Goal: Task Accomplishment & Management: Manage account settings

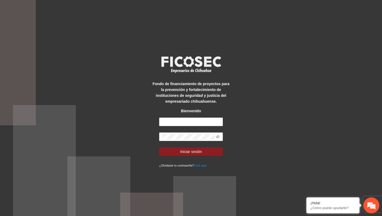
click at [204, 126] on form "Iniciar sesión ¿Olvidaste tu contraseña? Click aqui" at bounding box center [191, 142] width 64 height 50
click at [204, 125] on input "text" at bounding box center [191, 121] width 64 height 8
type input "**********"
click at [219, 135] on icon "eye-invisible" at bounding box center [218, 137] width 4 height 4
click at [209, 145] on form "**********" at bounding box center [191, 142] width 64 height 50
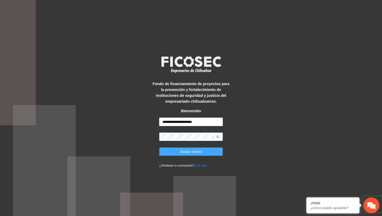
click at [208, 148] on button "Iniciar sesión" at bounding box center [191, 151] width 64 height 8
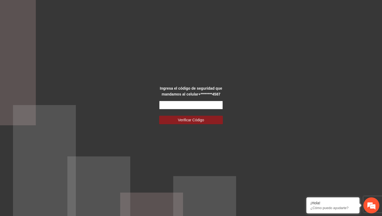
click at [178, 103] on input "text" at bounding box center [191, 105] width 64 height 8
type input "******"
click at [159, 116] on button "Verificar Código" at bounding box center [191, 120] width 64 height 8
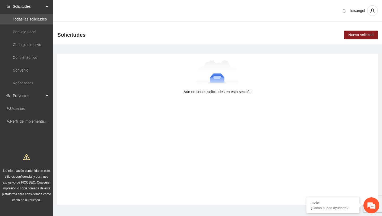
click at [33, 93] on span "Proyectos" at bounding box center [28, 95] width 31 height 11
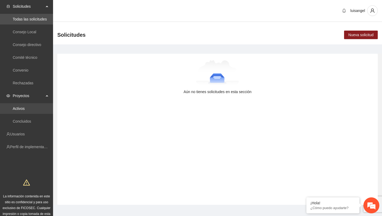
click at [25, 110] on link "Activos" at bounding box center [19, 108] width 12 height 4
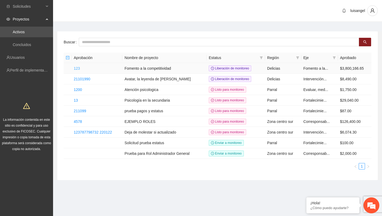
click at [78, 69] on link "123" at bounding box center [77, 68] width 6 height 4
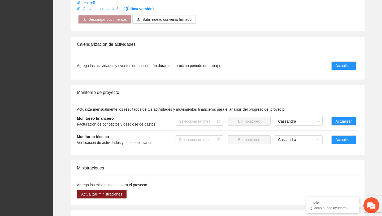
click at [333, 135] on li "Monitoreo técnico Verificación de actividades y sus beneficiarios Selecciona un…" at bounding box center [217, 139] width 281 height 18
click at [337, 139] on span "Actualizar" at bounding box center [344, 139] width 16 height 6
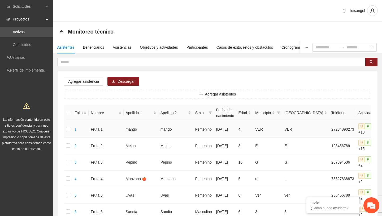
click at [71, 130] on td at bounding box center [68, 129] width 8 height 16
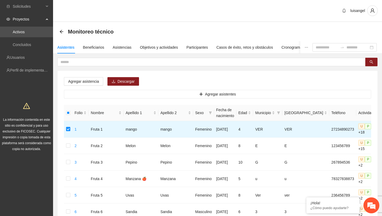
click at [96, 80] on span "Agregar asistencia" at bounding box center [83, 81] width 31 height 6
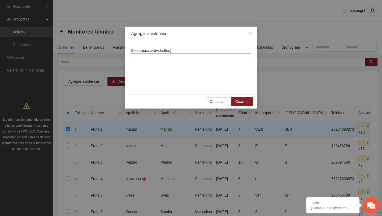
click at [162, 60] on div at bounding box center [191, 57] width 117 height 6
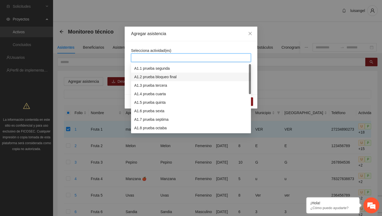
click at [163, 78] on div "A1.2 prueba bloqueo final" at bounding box center [191, 77] width 114 height 6
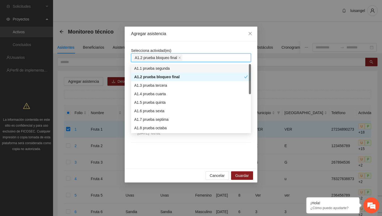
click at [190, 32] on div "Agregar asistencia" at bounding box center [191, 34] width 120 height 6
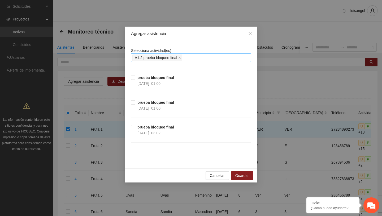
click at [194, 57] on div "A1.2 prueba bloqueo final" at bounding box center [191, 57] width 117 height 7
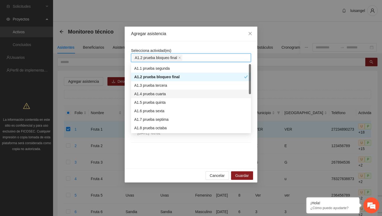
click at [177, 99] on div "A1.5 prueba quinta" at bounding box center [191, 102] width 120 height 8
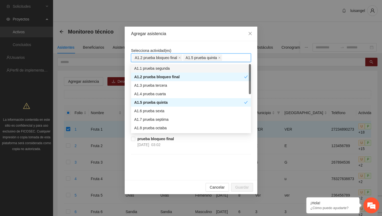
click at [195, 50] on div "Selecciona actividad(es) A1.2 prueba bloqueo final A1.5 prueba quinta Hay activ…" at bounding box center [191, 61] width 120 height 26
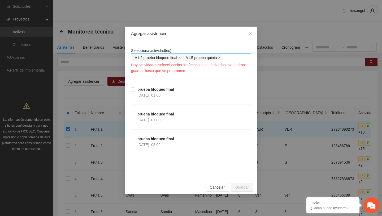
click at [221, 58] on icon "close" at bounding box center [219, 57] width 3 height 3
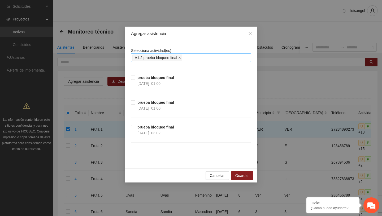
click at [181, 58] on icon "close" at bounding box center [179, 57] width 3 height 3
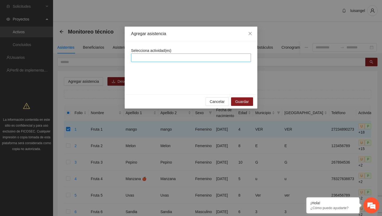
click at [203, 58] on div at bounding box center [191, 57] width 117 height 6
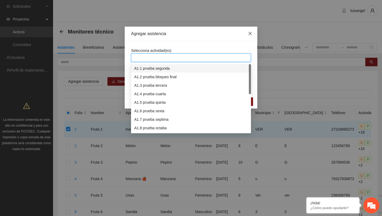
click at [250, 34] on icon "close" at bounding box center [250, 33] width 3 height 3
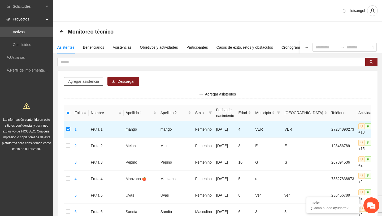
click at [96, 83] on span "Agregar asistencia" at bounding box center [83, 81] width 31 height 6
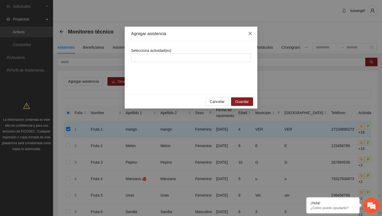
click at [252, 32] on icon "close" at bounding box center [250, 33] width 4 height 4
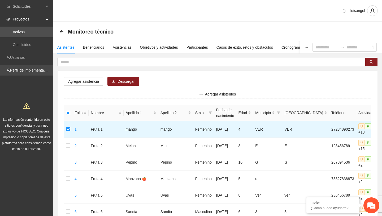
click at [40, 72] on link "Perfil de implementadora" at bounding box center [30, 70] width 41 height 4
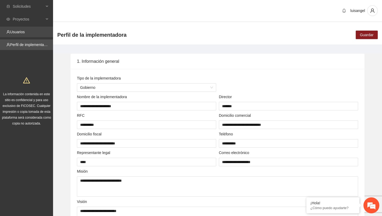
click at [25, 34] on link "Usuarios" at bounding box center [17, 32] width 15 height 4
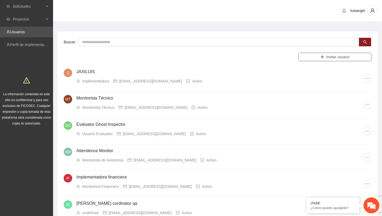
click at [327, 58] on span "Invitar usuario" at bounding box center [338, 57] width 23 height 6
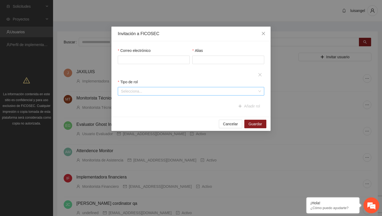
click at [201, 88] on input "search" at bounding box center [189, 91] width 136 height 8
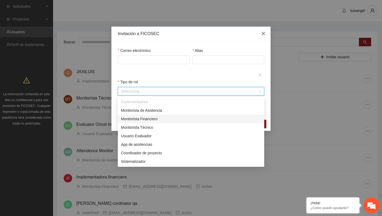
click at [264, 34] on icon "close" at bounding box center [263, 33] width 3 height 3
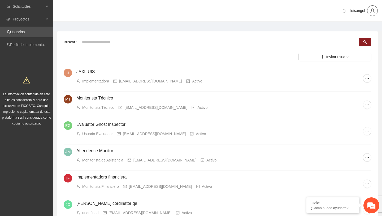
click at [376, 12] on span "user" at bounding box center [373, 10] width 10 height 5
click at [365, 29] on span "Cerrar sesión" at bounding box center [357, 31] width 33 height 6
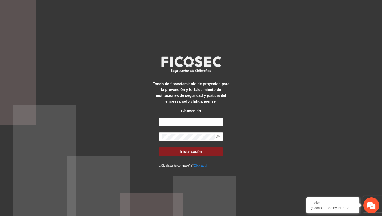
click at [197, 123] on input "text" at bounding box center [191, 121] width 64 height 8
click at [196, 121] on input "text" at bounding box center [191, 121] width 64 height 8
type input "**********"
click at [159, 147] on button "Iniciar sesión" at bounding box center [191, 151] width 64 height 8
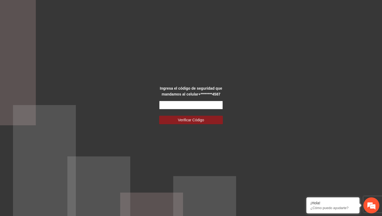
click at [205, 103] on input "text" at bounding box center [191, 105] width 64 height 8
type input "******"
click at [159, 116] on button "Verificar Código" at bounding box center [191, 120] width 64 height 8
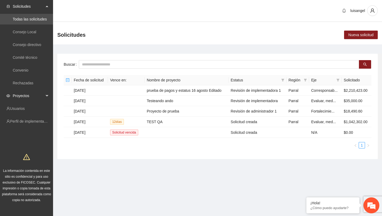
click at [13, 100] on span "Proyectos" at bounding box center [28, 95] width 31 height 11
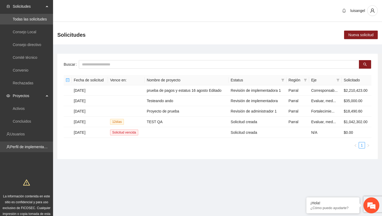
click at [24, 147] on link "Perfil de implementadora" at bounding box center [30, 146] width 41 height 4
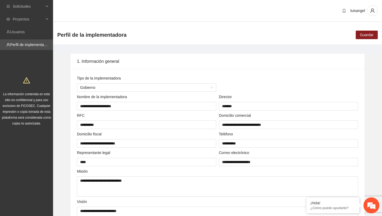
click at [219, 43] on div "Perfil de la implementadora Guardar" at bounding box center [217, 34] width 329 height 19
click at [89, 59] on div "1. Información general" at bounding box center [217, 61] width 281 height 15
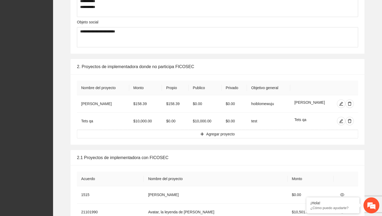
click at [88, 69] on div "2. Proyectos de implementadora donde no participa FICOSEC" at bounding box center [217, 66] width 281 height 15
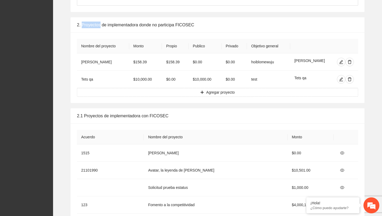
scroll to position [407, 0]
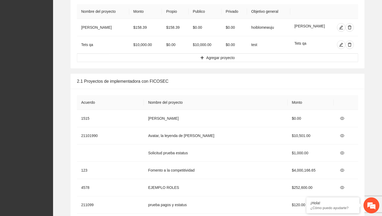
click at [89, 79] on div "2.1 Proyectos de implementadora con FICOSEC" at bounding box center [217, 81] width 281 height 15
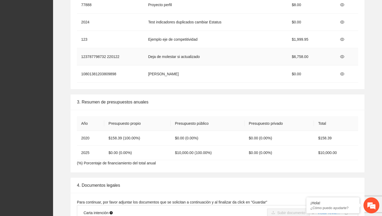
scroll to position [755, 0]
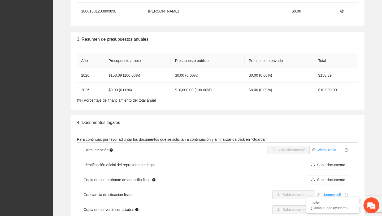
click at [108, 43] on div "3. Resumen de presupuestos anuales" at bounding box center [217, 39] width 281 height 15
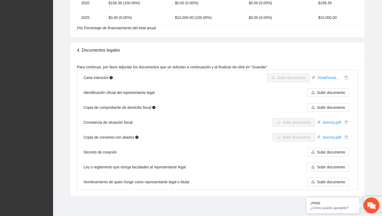
click at [101, 49] on div "4. Documentos legales" at bounding box center [217, 49] width 281 height 15
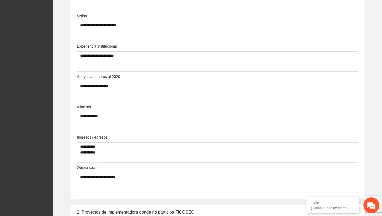
scroll to position [0, 0]
